Goal: Information Seeking & Learning: Learn about a topic

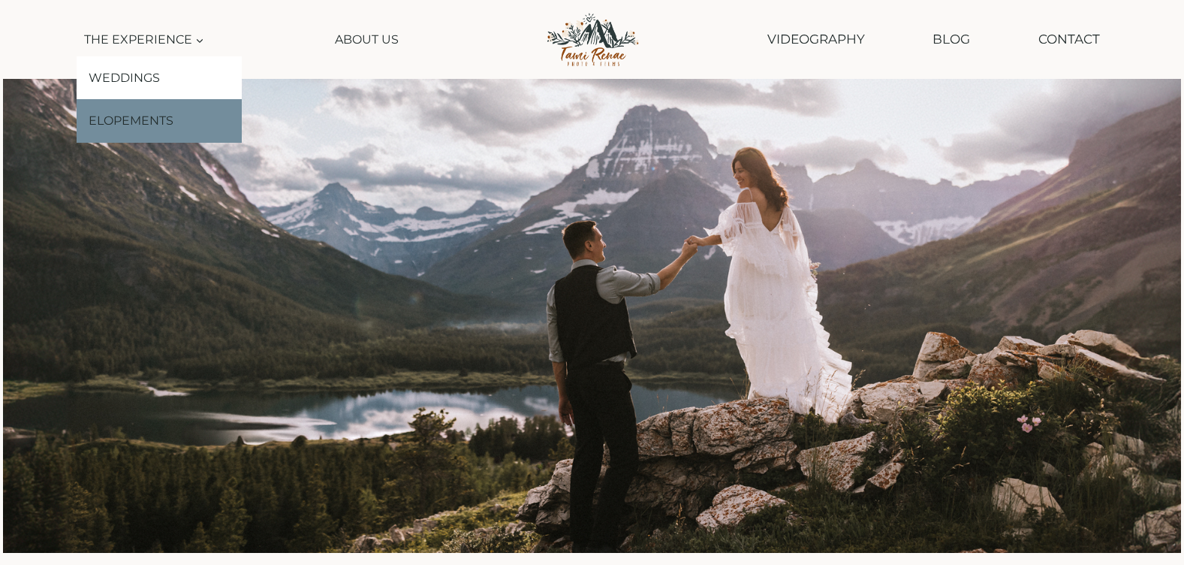
click at [151, 119] on link "Elopements" at bounding box center [159, 121] width 165 height 44
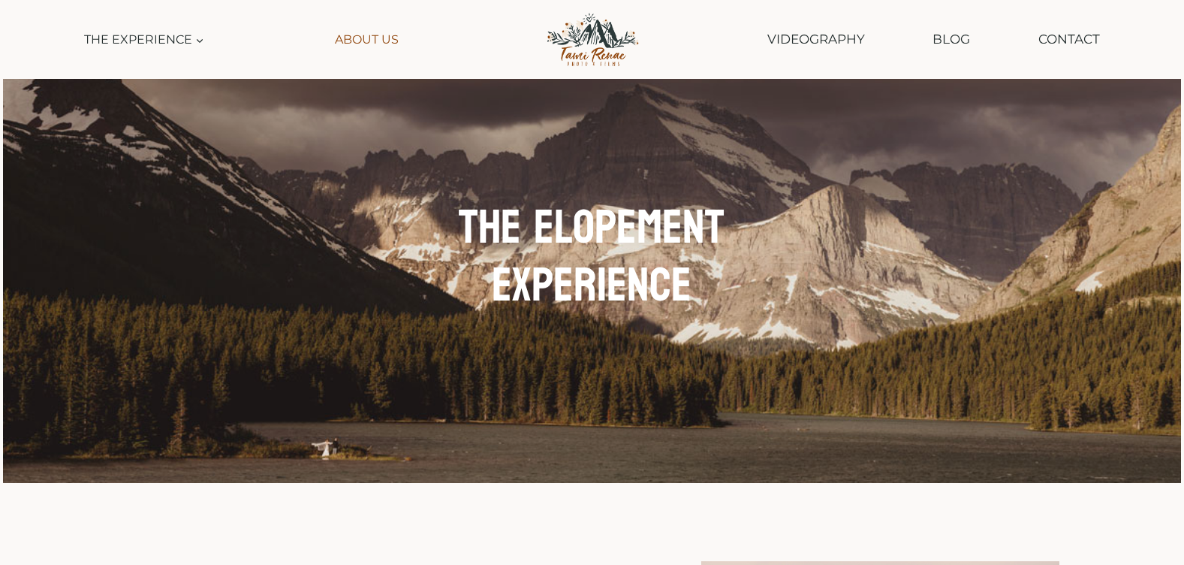
click at [348, 38] on link "About Us" at bounding box center [367, 40] width 78 height 34
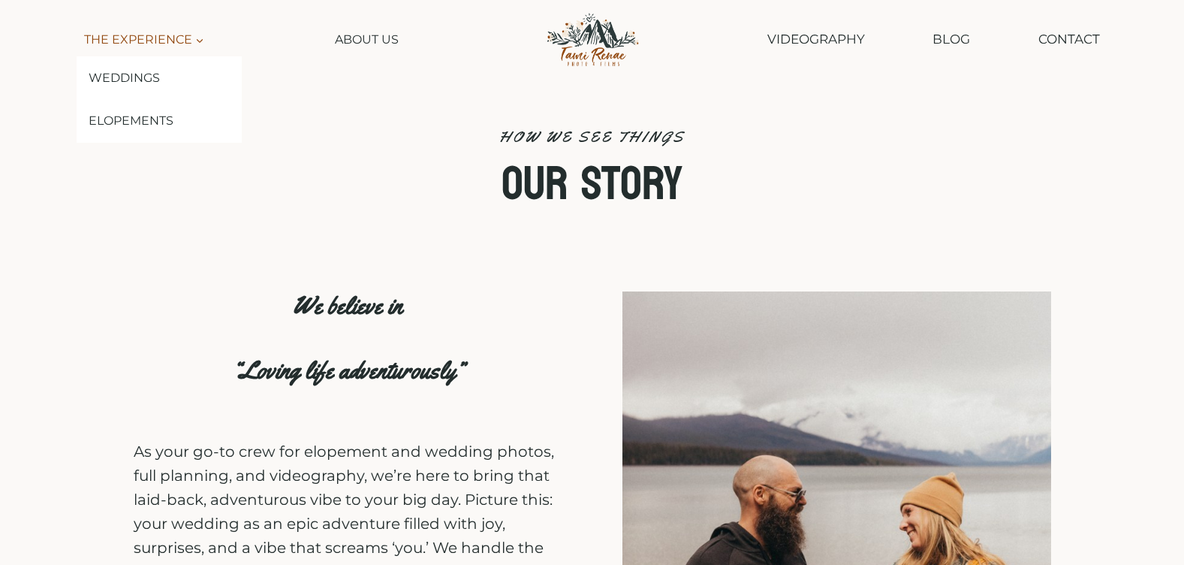
click at [157, 33] on span "The Experience Expand" at bounding box center [144, 40] width 120 height 20
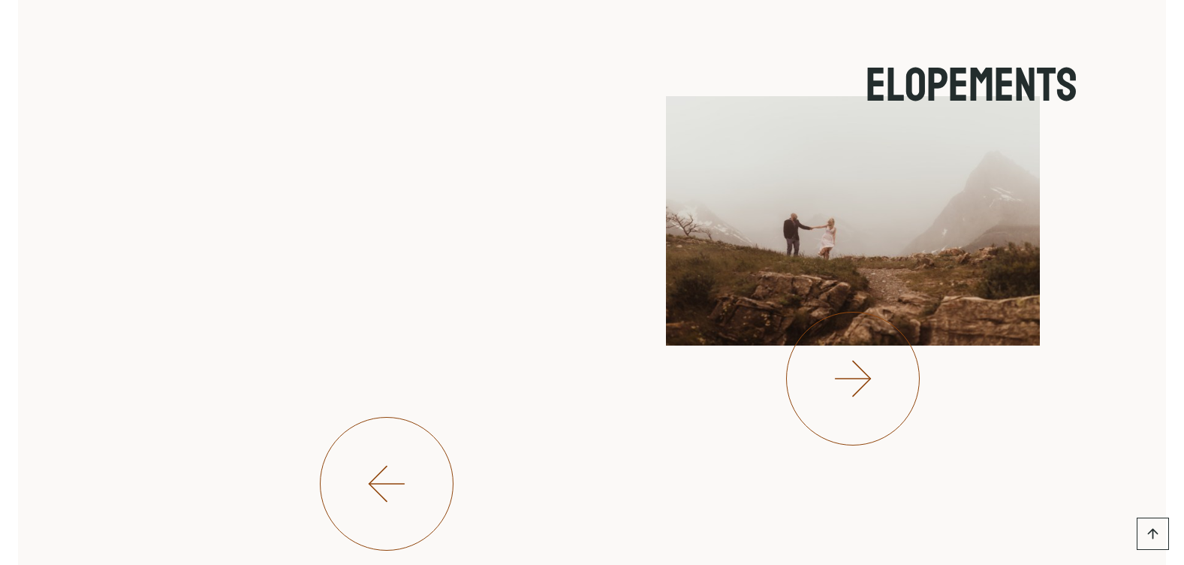
scroll to position [4740, 0]
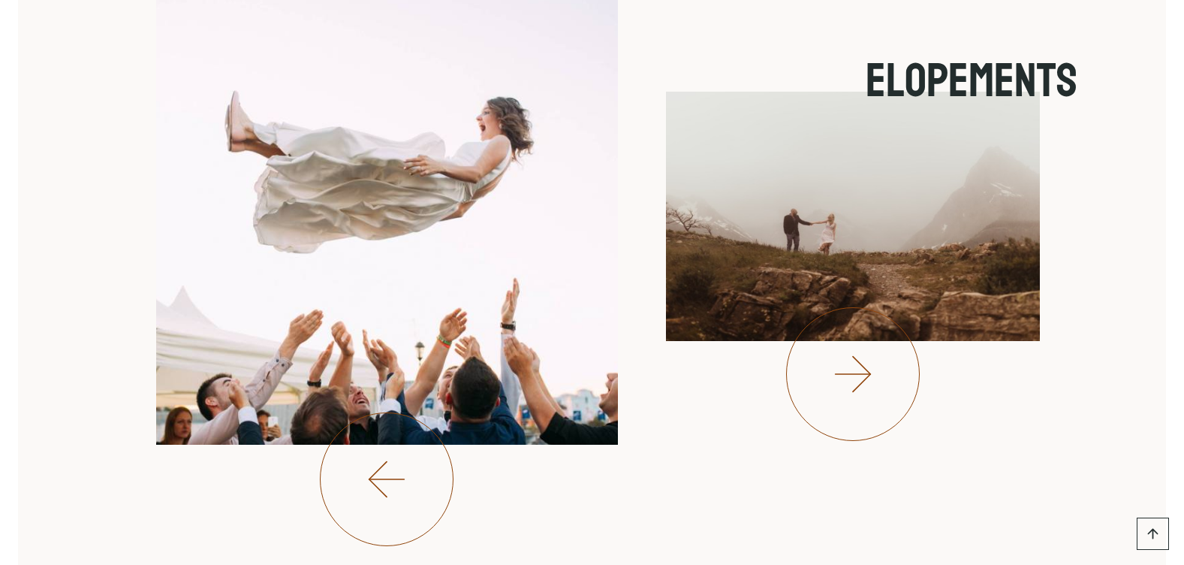
click at [874, 369] on icon at bounding box center [853, 374] width 60 height 60
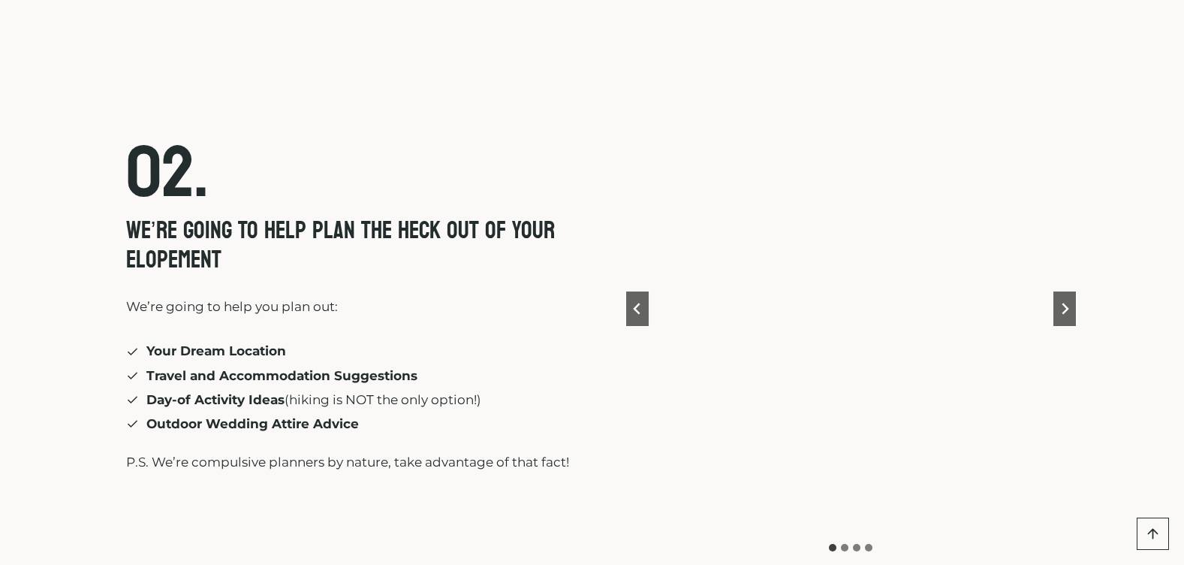
scroll to position [3979, 0]
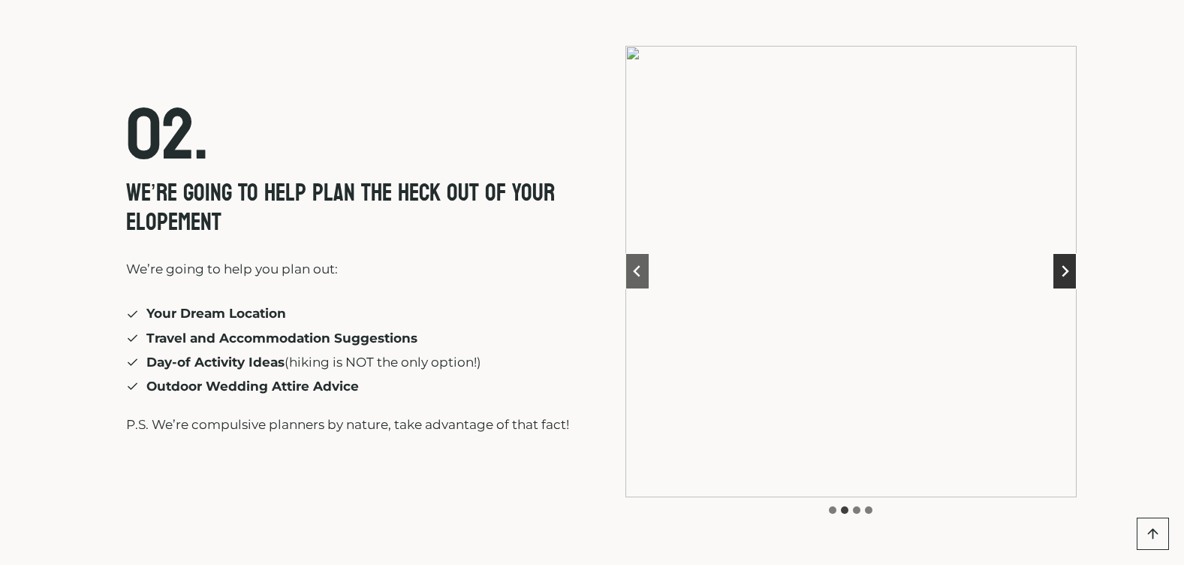
click at [1068, 265] on icon "Next slide" at bounding box center [1065, 271] width 12 height 12
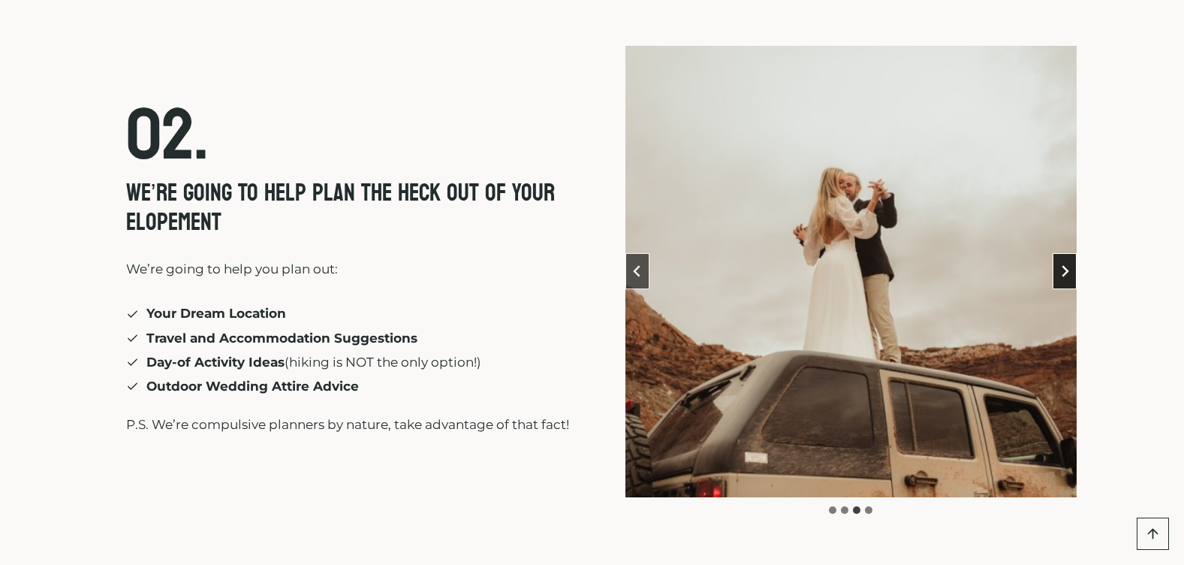
click at [1068, 265] on icon "Next slide" at bounding box center [1065, 271] width 12 height 12
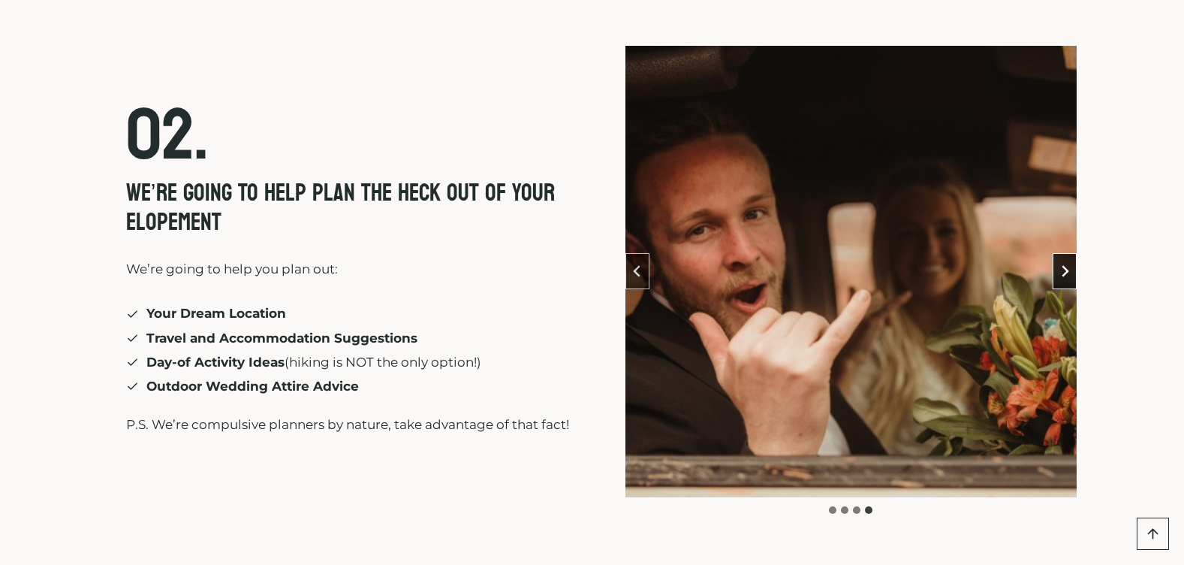
click at [1068, 265] on icon "Go to first slide" at bounding box center [1065, 271] width 12 height 12
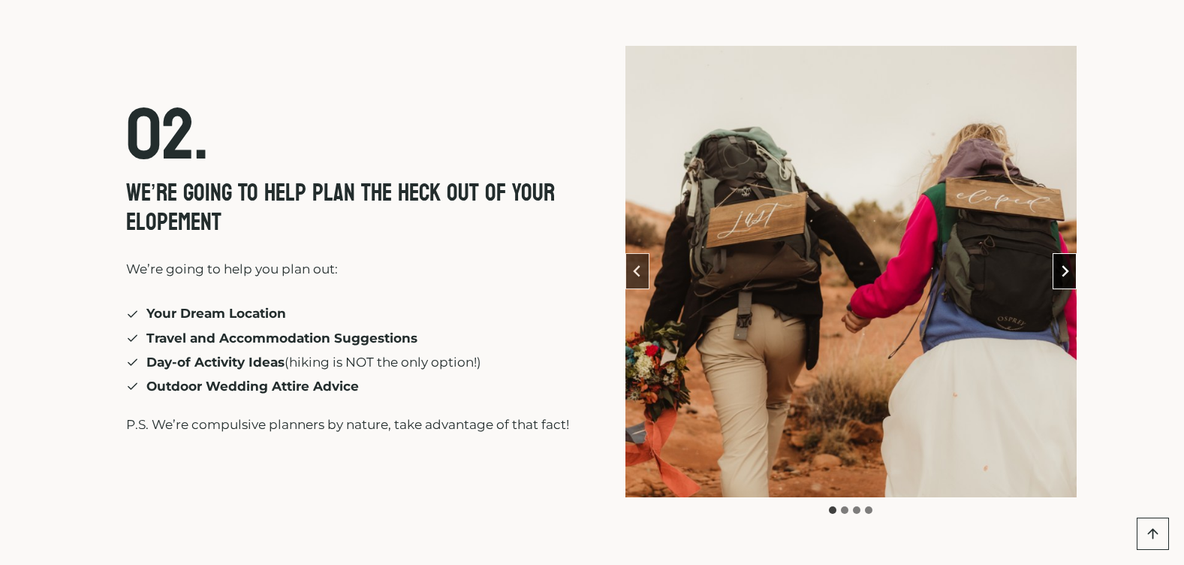
click at [1068, 265] on icon "Next slide" at bounding box center [1065, 271] width 12 height 12
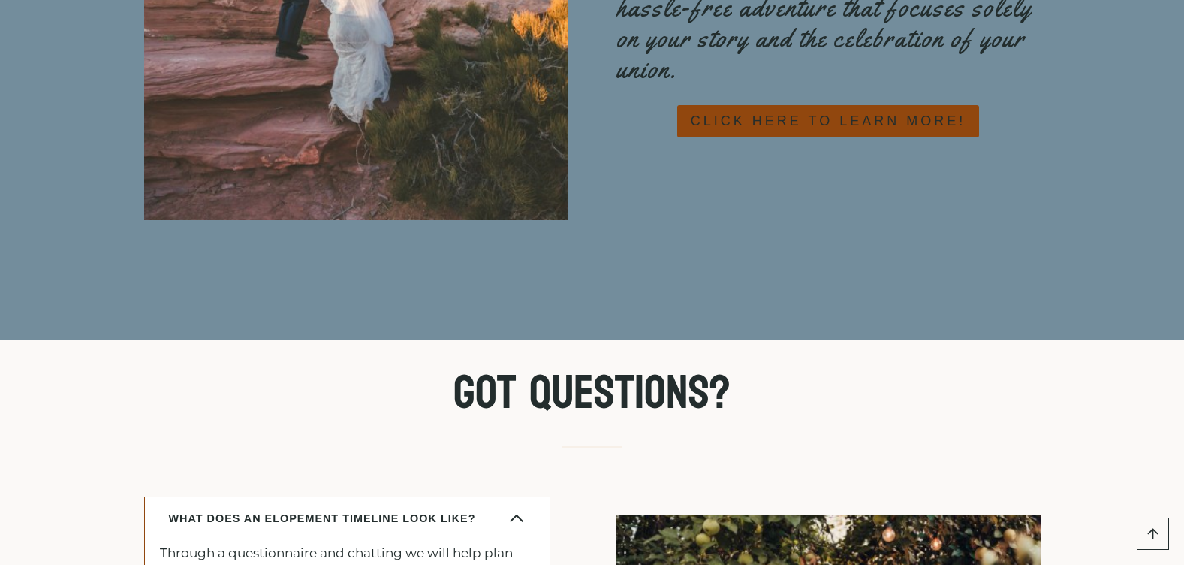
scroll to position [6757, 0]
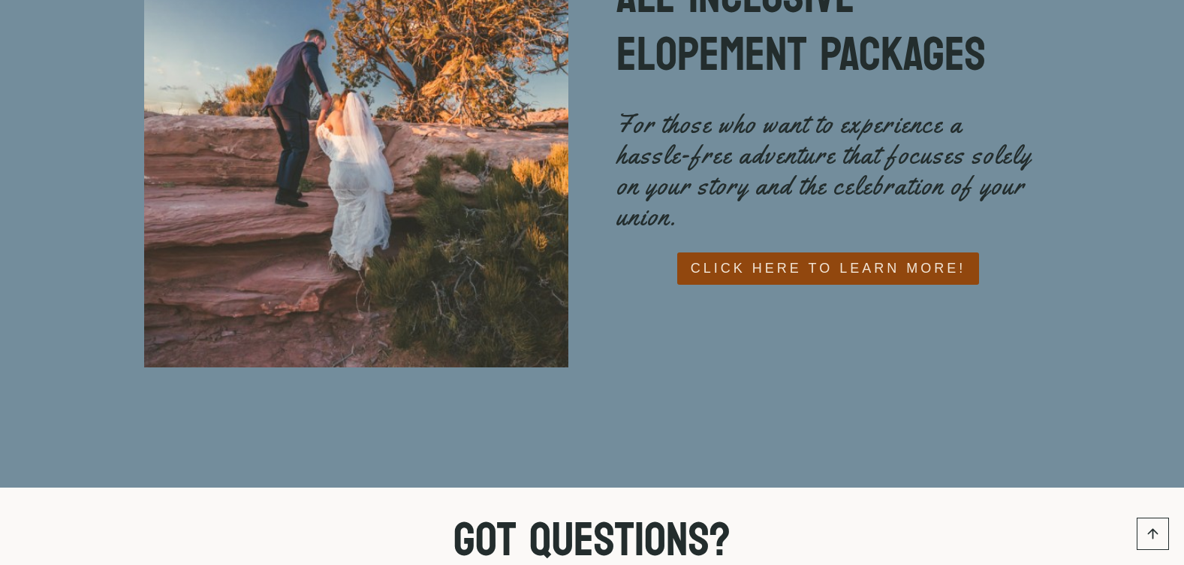
click at [882, 258] on span "CLICK HERE TO LEARN MORE!" at bounding box center [828, 269] width 275 height 22
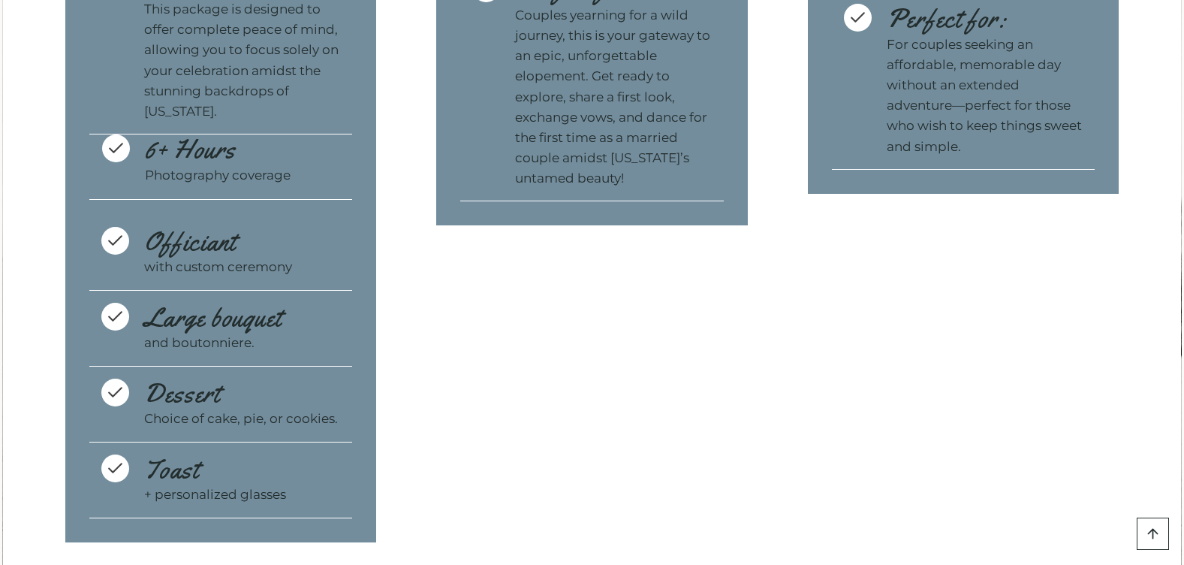
scroll to position [5105, 0]
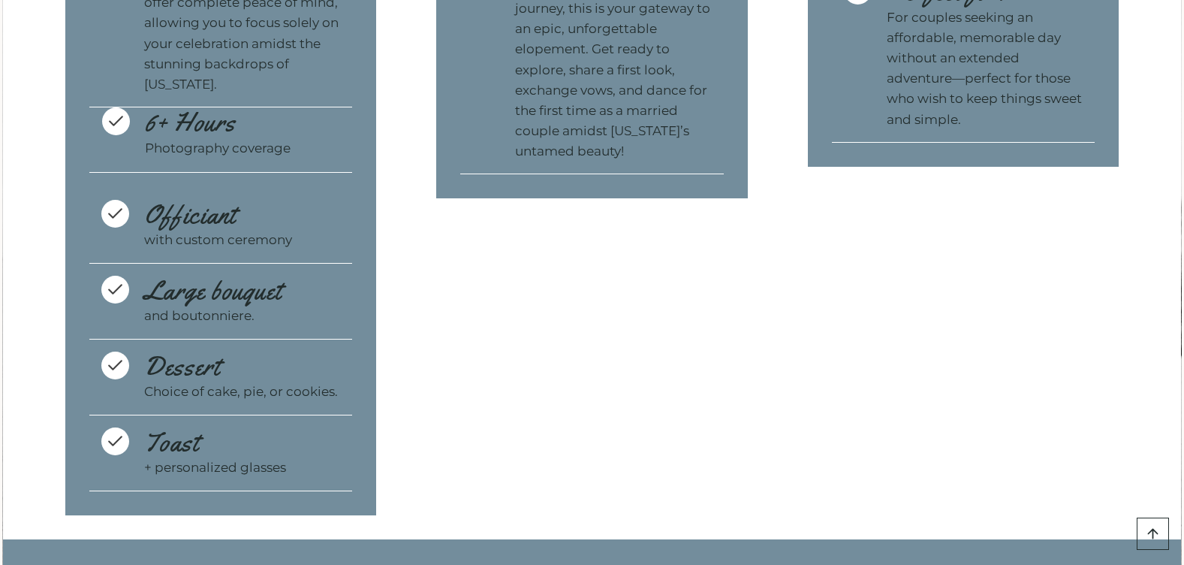
click at [110, 223] on icon at bounding box center [115, 213] width 19 height 19
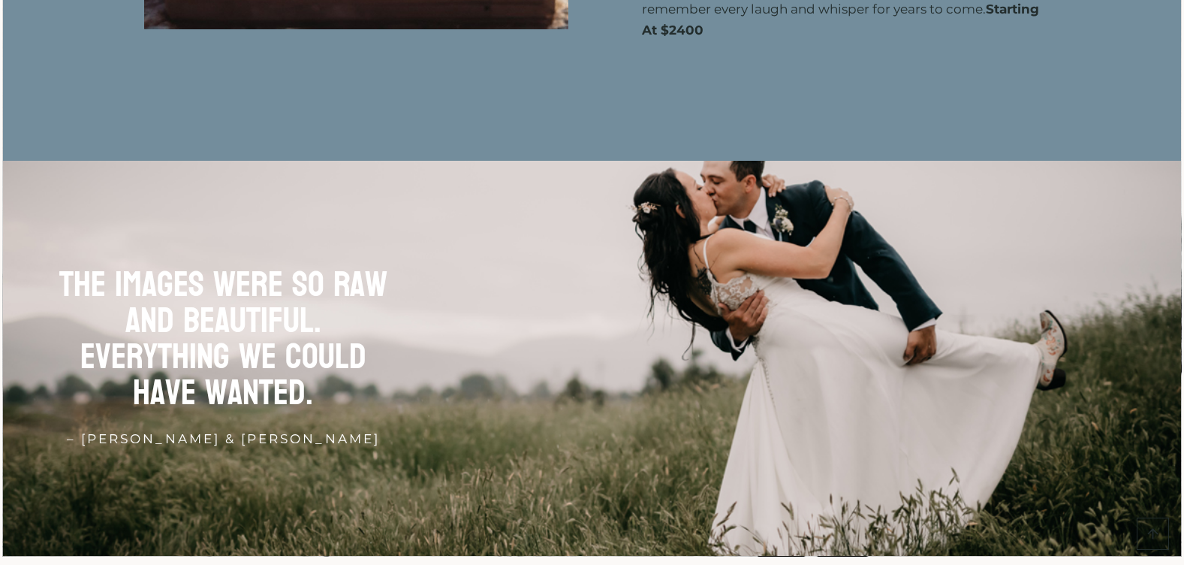
scroll to position [0, 0]
